Goal: Book appointment/travel/reservation

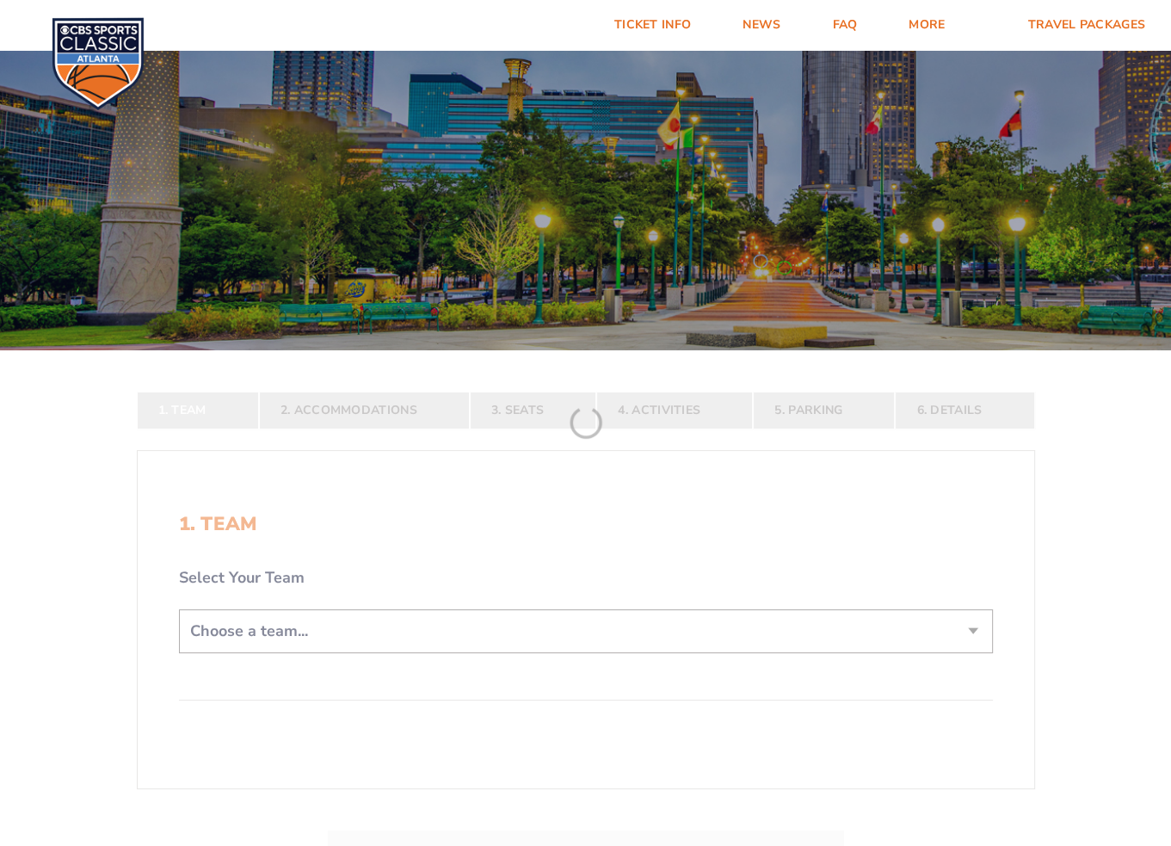
scroll to position [172, 0]
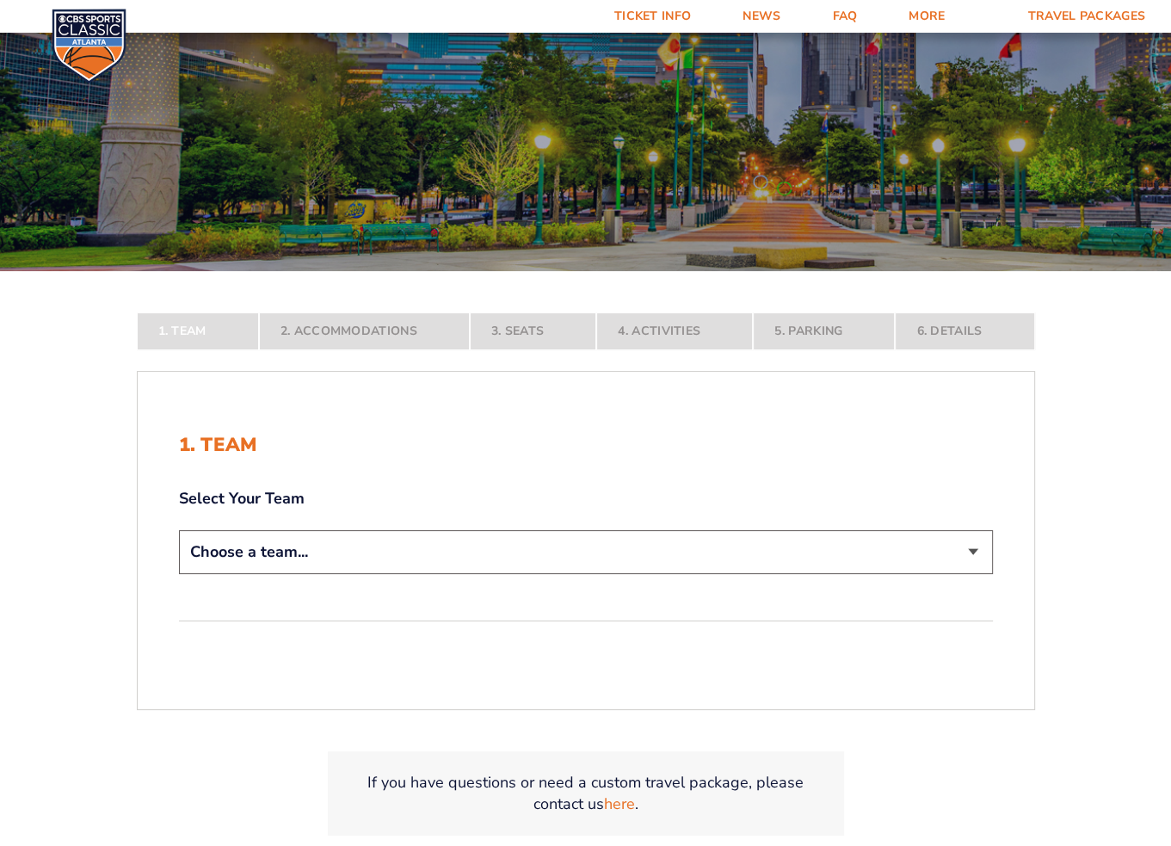
click at [964, 553] on select "Choose a team... [US_STATE] Wildcats [US_STATE] State Buckeyes [US_STATE] Tar H…" at bounding box center [586, 552] width 814 height 44
select select "12756"
click at [179, 574] on select "Choose a team... [US_STATE] Wildcats [US_STATE] State Buckeyes [US_STATE] Tar H…" at bounding box center [586, 552] width 814 height 44
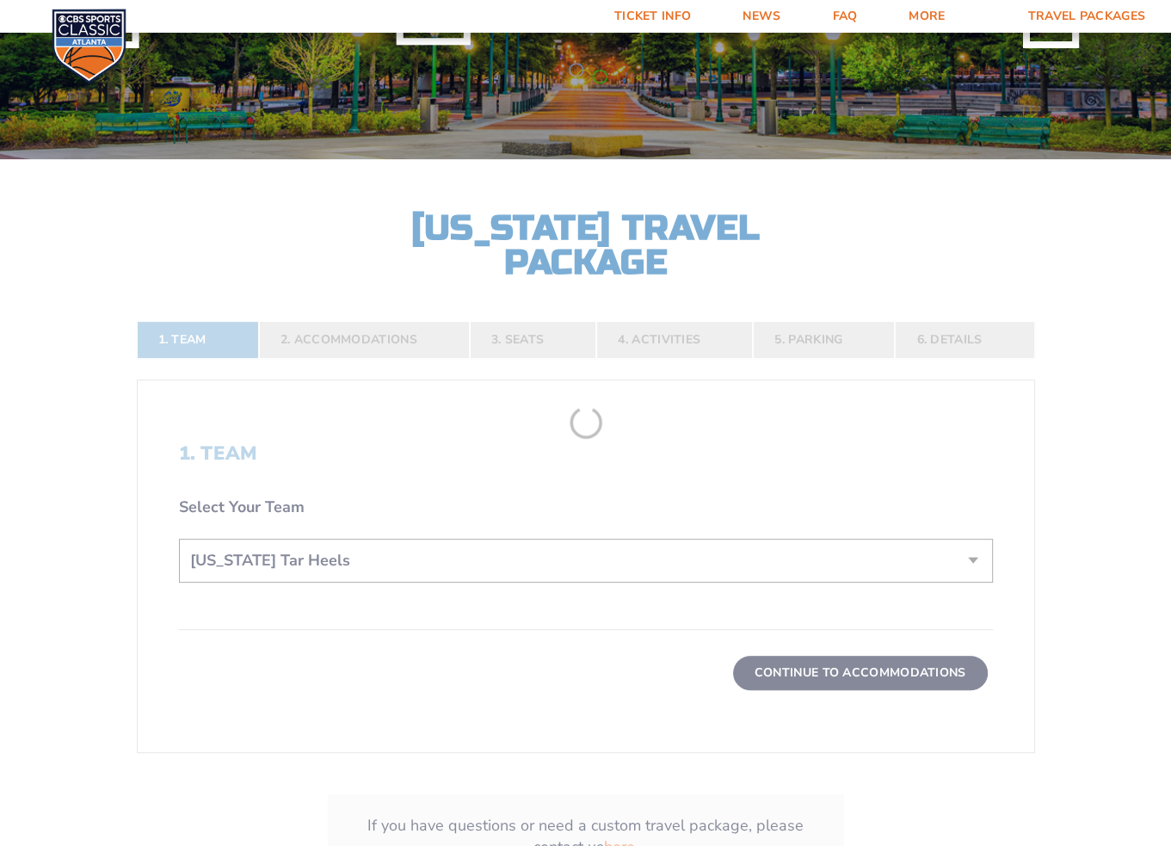
scroll to position [344, 0]
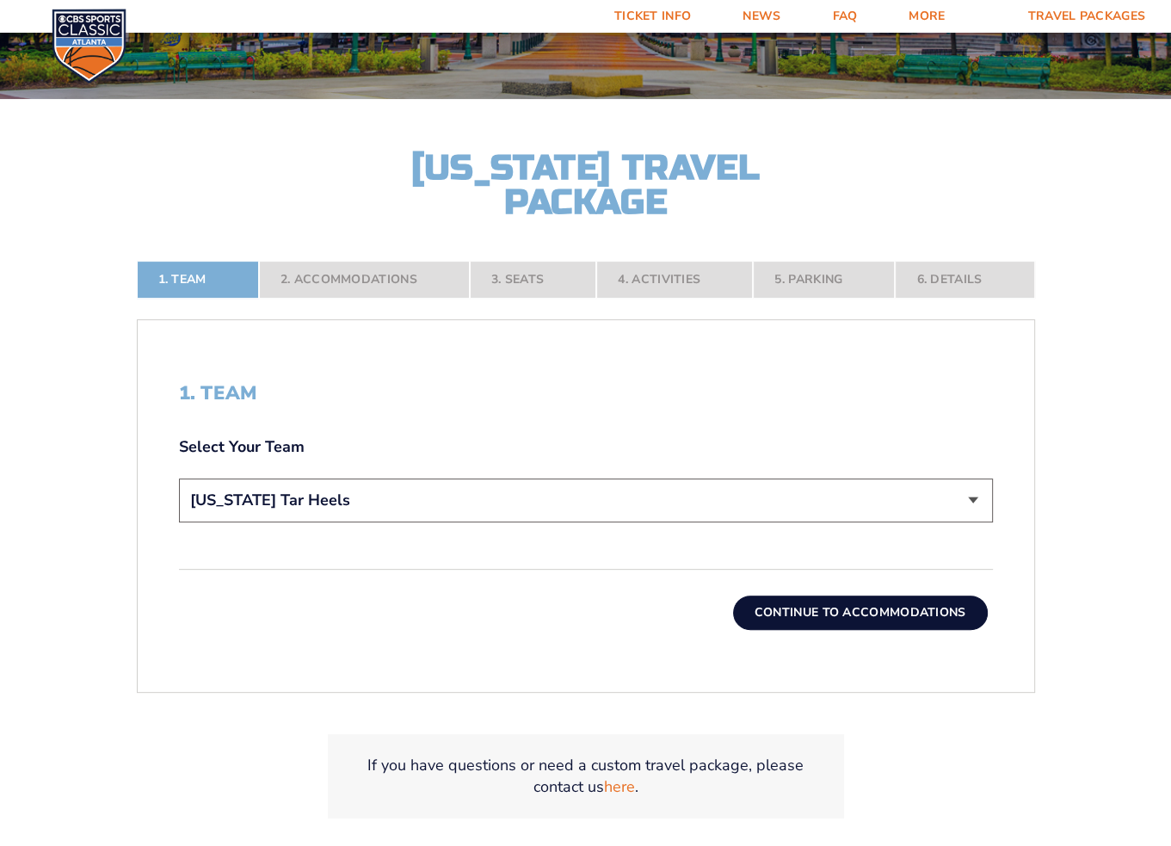
click at [936, 625] on button "Continue To Accommodations" at bounding box center [860, 613] width 255 height 34
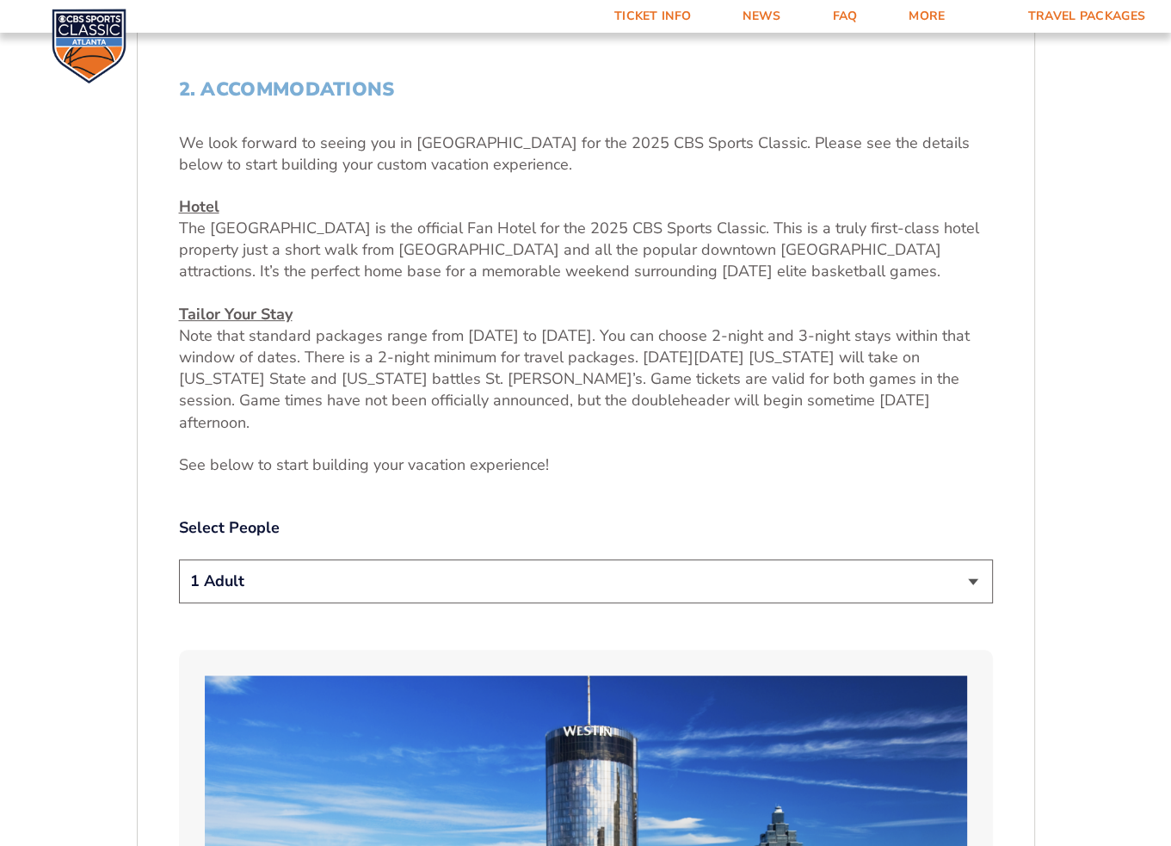
scroll to position [658, 0]
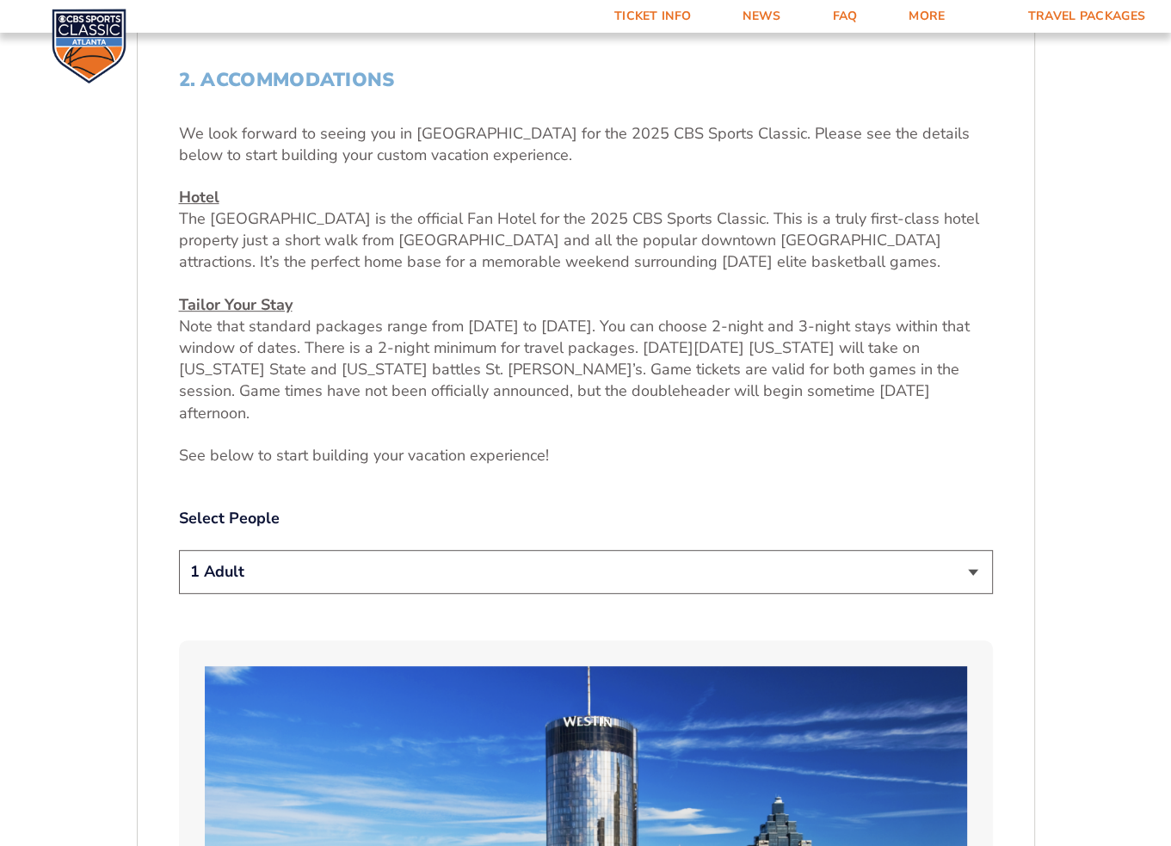
click at [892, 550] on select "1 Adult 2 Adults 3 Adults 4 Adults 2 Adults + 1 Child 2 Adults + 2 Children 2 A…" at bounding box center [586, 572] width 814 height 44
select select "2 Adults"
click at [179, 550] on select "1 Adult 2 Adults 3 Adults 4 Adults 2 Adults + 1 Child 2 Adults + 2 Children 2 A…" at bounding box center [586, 572] width 814 height 44
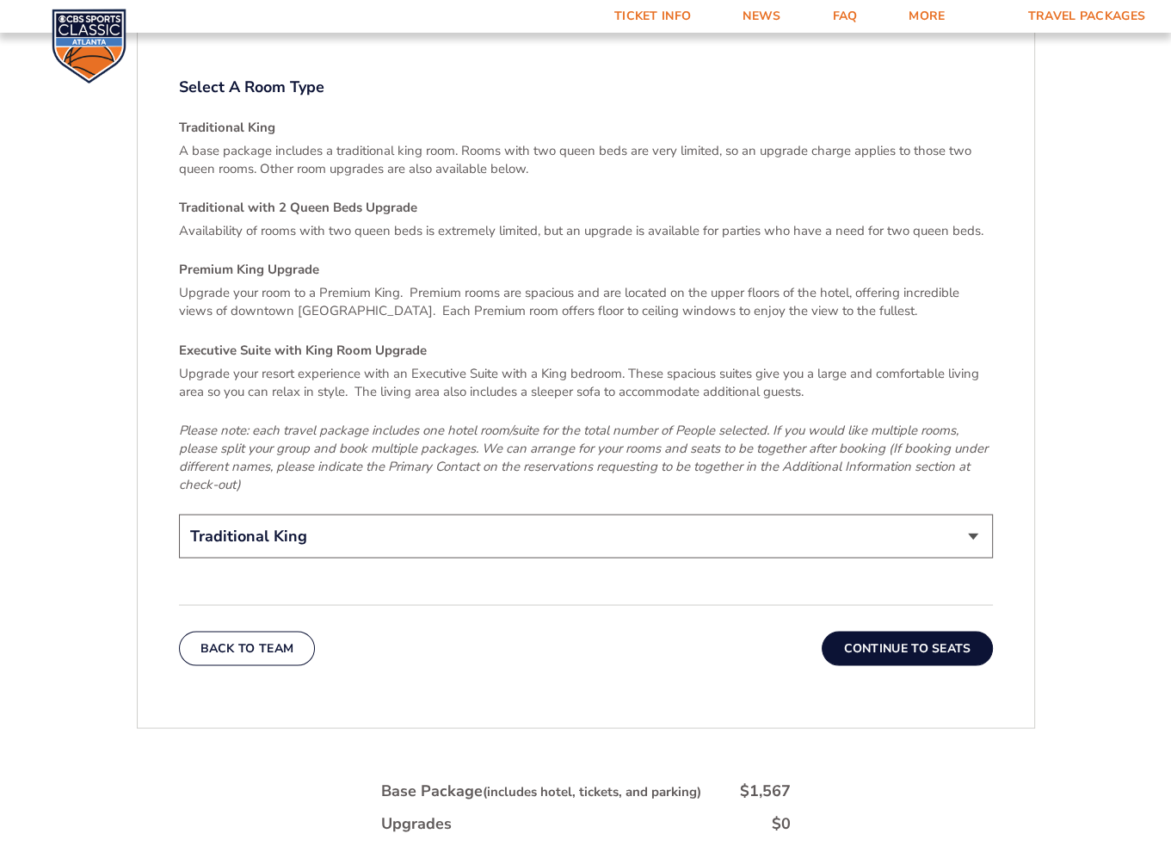
scroll to position [2637, 0]
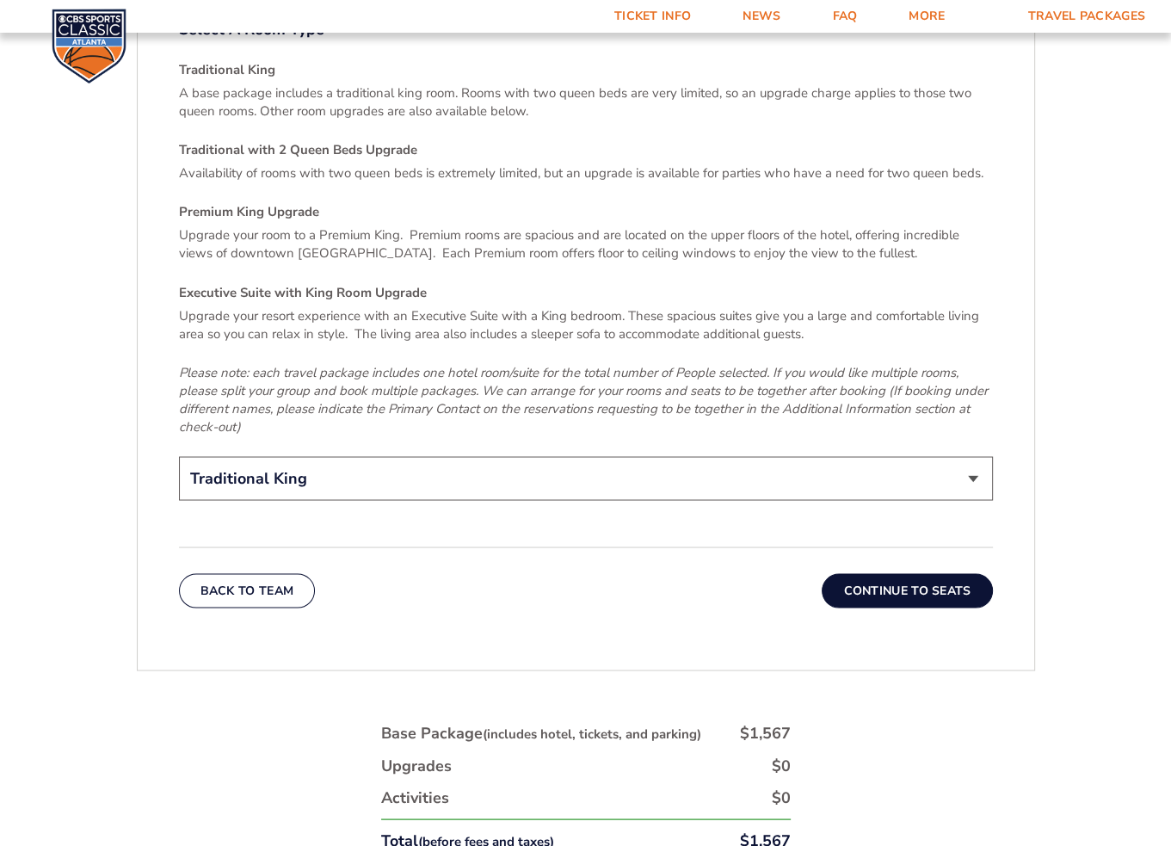
click at [978, 456] on select "Traditional King Traditional with 2 Queen Beds Upgrade (+$95 per night) Premium…" at bounding box center [586, 478] width 814 height 44
click at [947, 573] on button "Continue To Seats" at bounding box center [907, 590] width 170 height 34
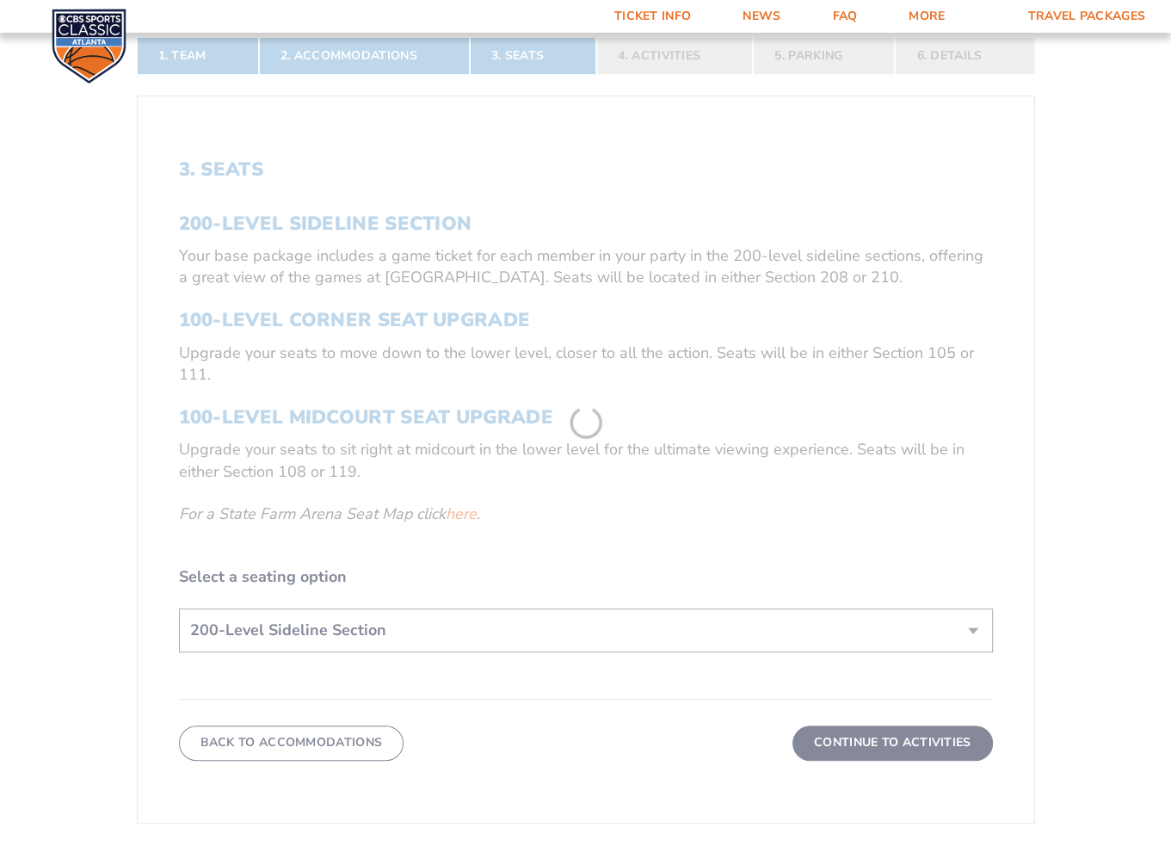
scroll to position [571, 0]
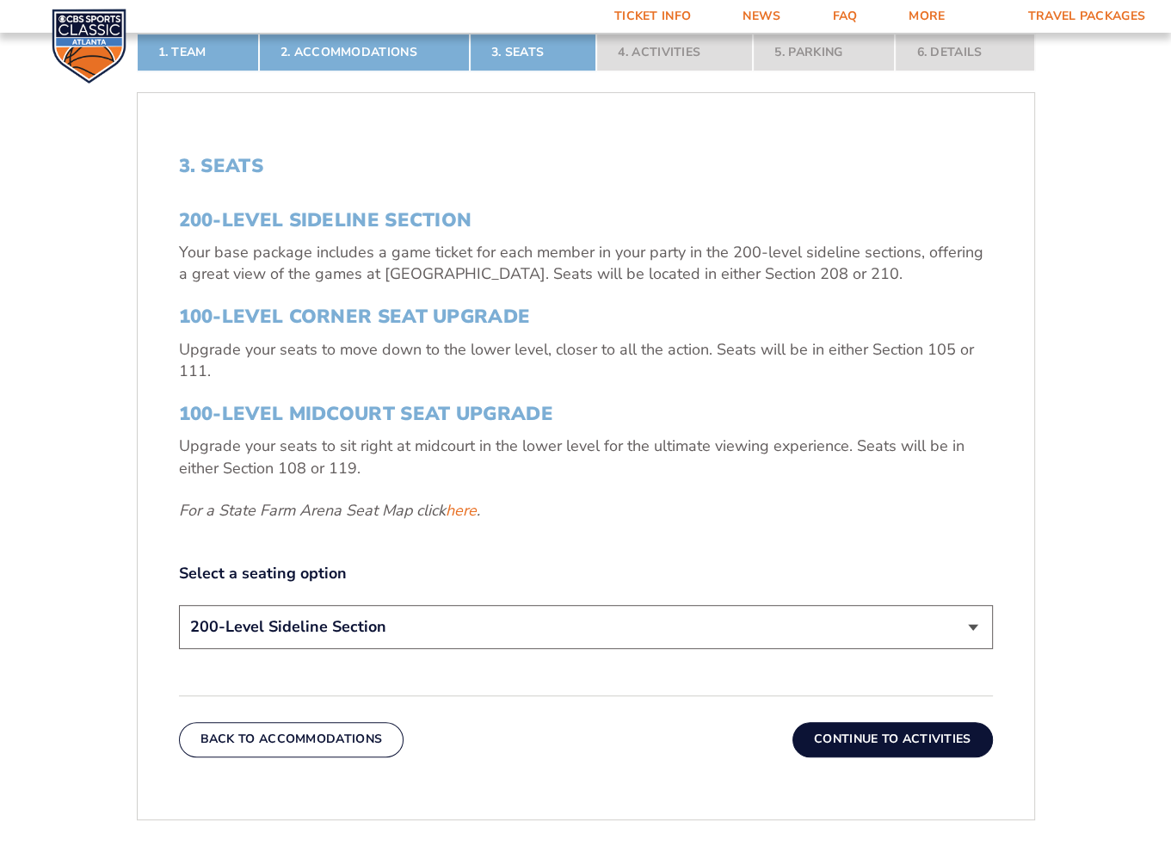
drag, startPoint x: 852, startPoint y: 622, endPoint x: 841, endPoint y: 625, distance: 11.5
click at [852, 622] on select "200-Level Sideline Section 100-Level Corner Seat Upgrade (+$120 per person) 100…" at bounding box center [586, 627] width 814 height 44
select select "100-Level Corner Seat Upgrade"
click at [179, 605] on select "200-Level Sideline Section 100-Level Corner Seat Upgrade (+$120 per person) 100…" at bounding box center [586, 627] width 814 height 44
click at [923, 742] on button "Continue To Activities" at bounding box center [893, 739] width 201 height 34
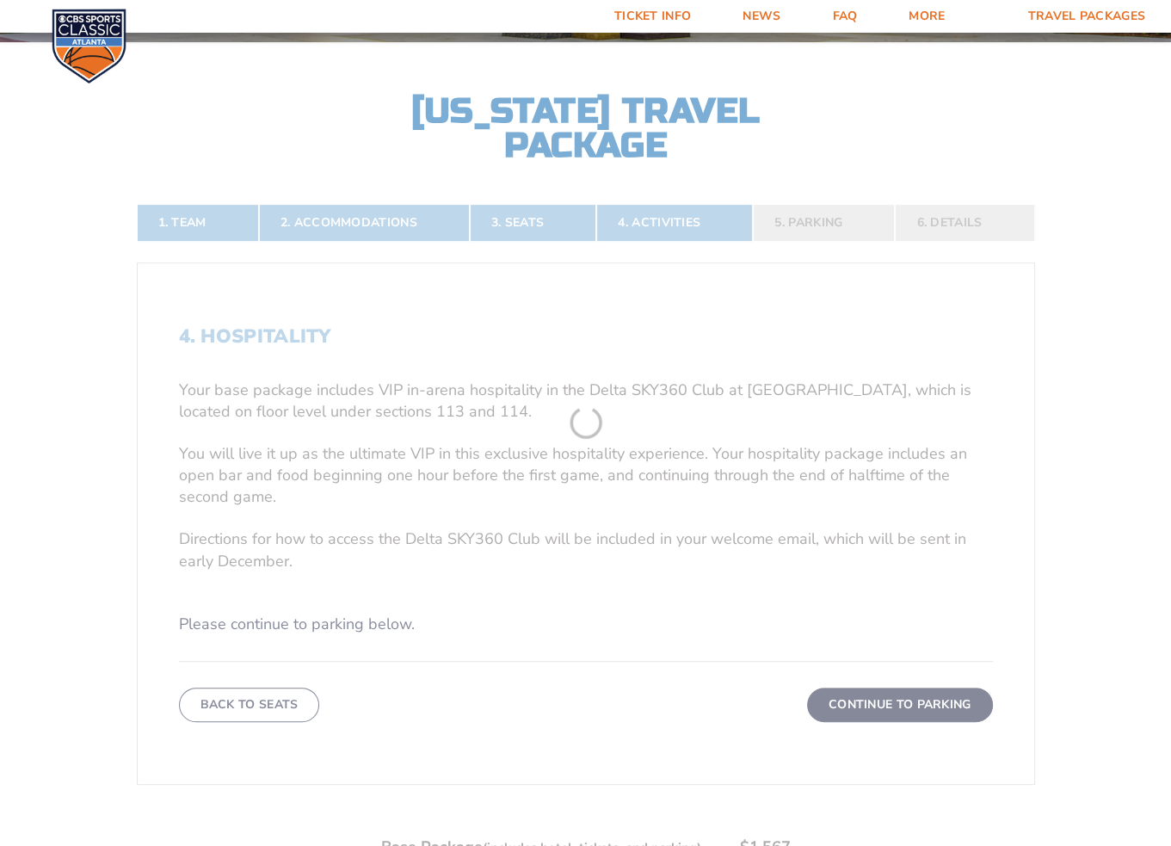
scroll to position [399, 0]
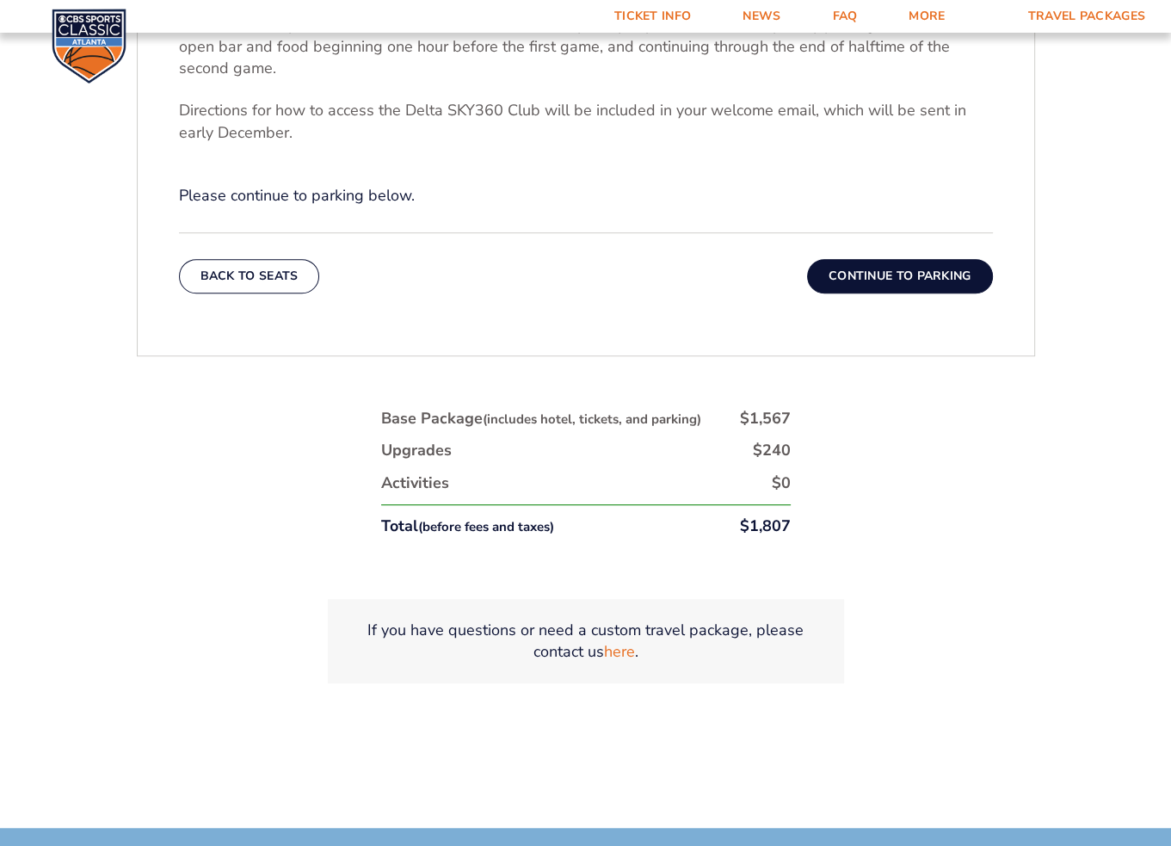
click at [898, 281] on button "Continue To Parking" at bounding box center [900, 276] width 186 height 34
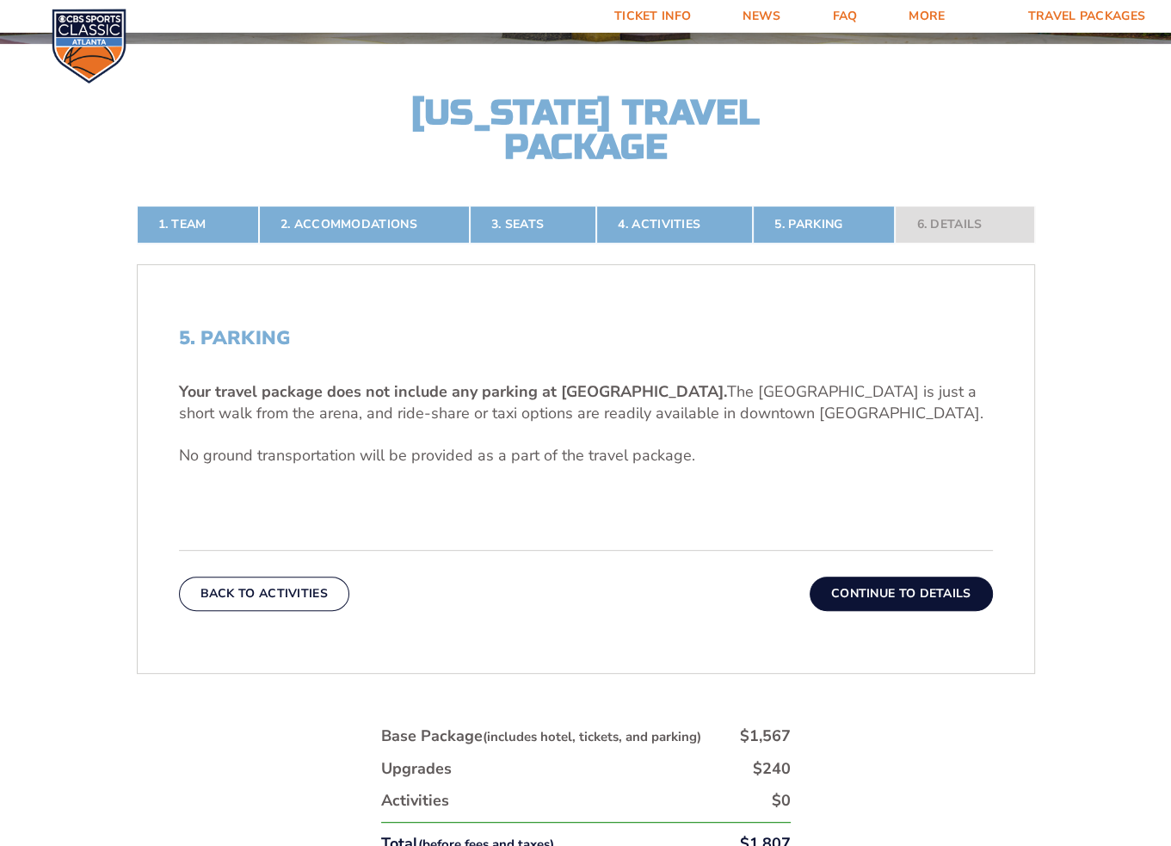
scroll to position [485, 0]
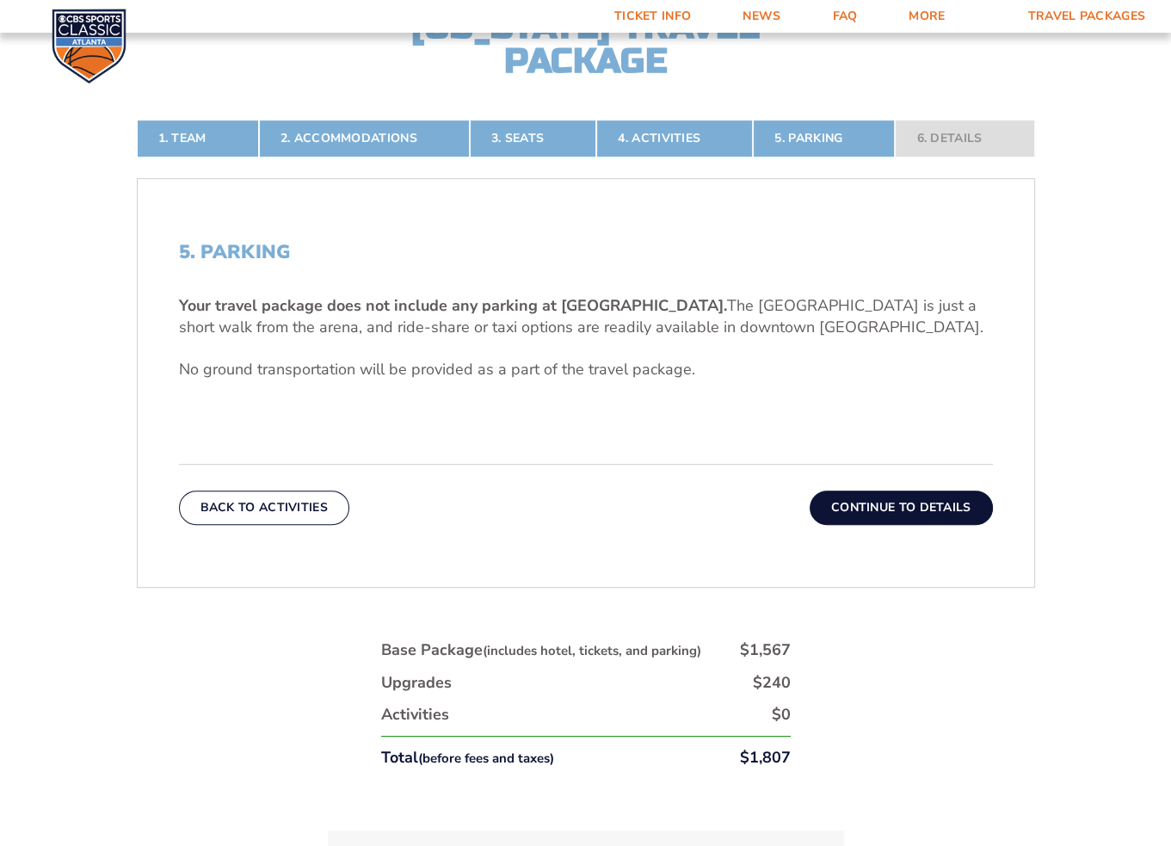
click at [914, 497] on button "Continue To Details" at bounding box center [901, 508] width 183 height 34
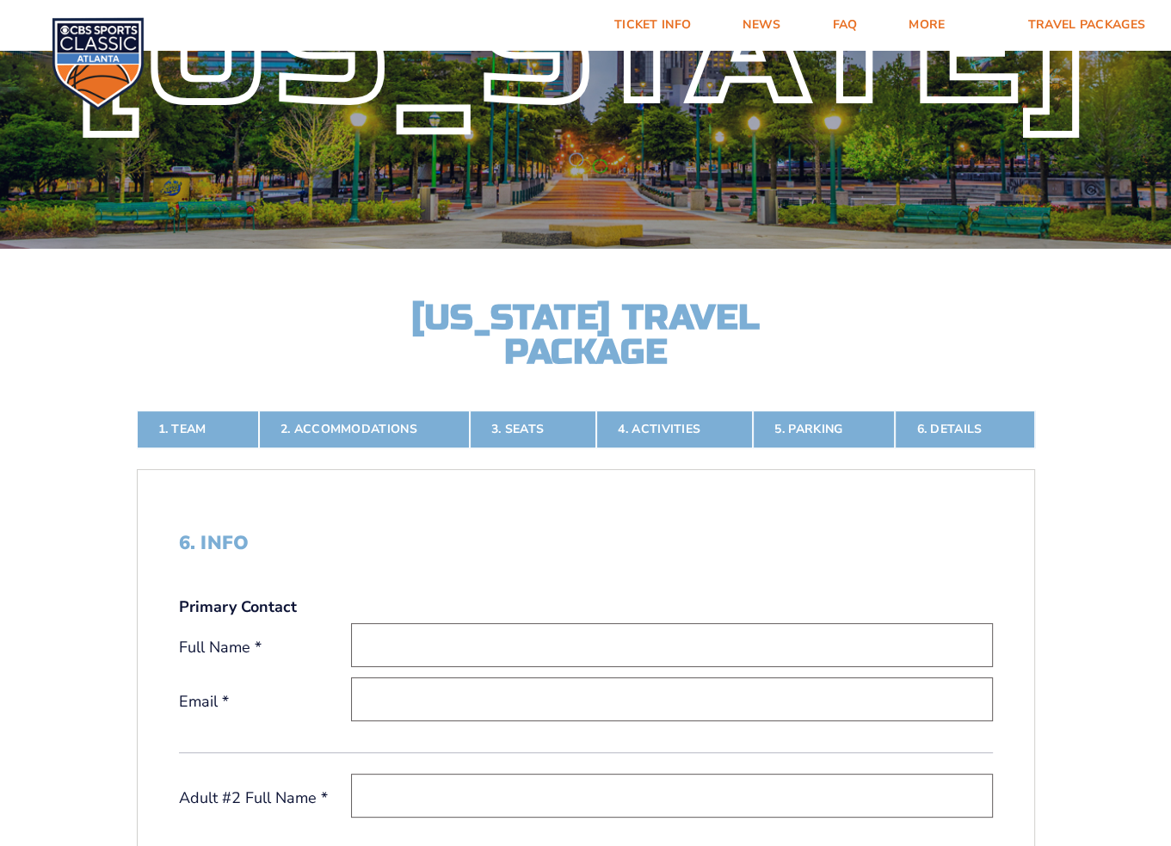
scroll to position [0, 0]
